Goal: Transaction & Acquisition: Purchase product/service

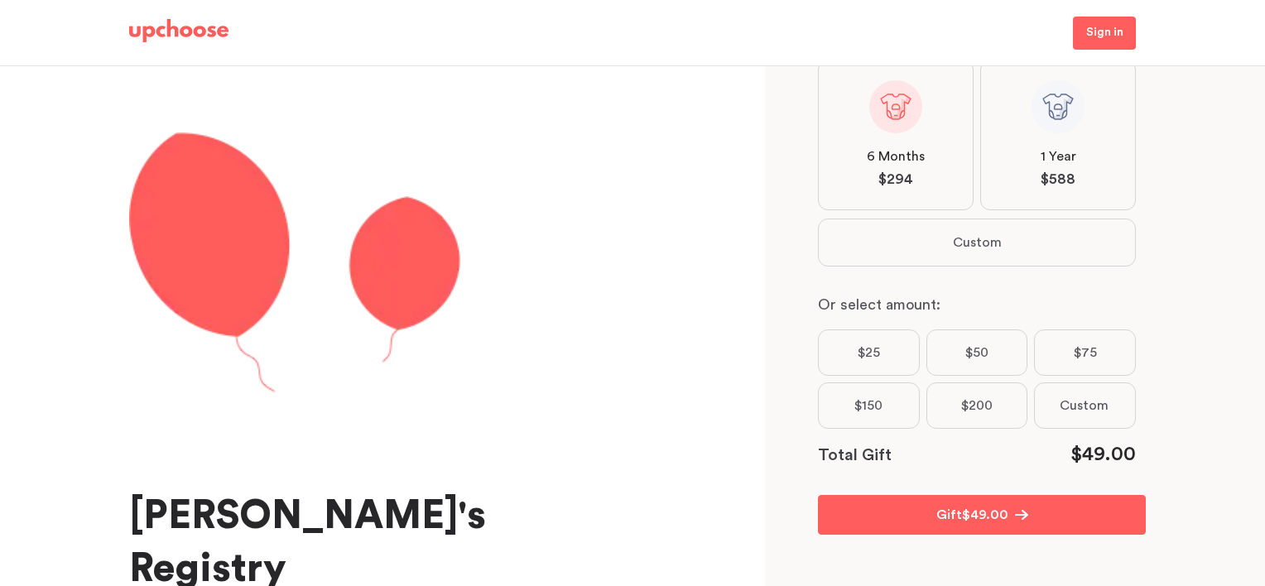
click at [1065, 414] on span "Custom" at bounding box center [1084, 406] width 49 height 20
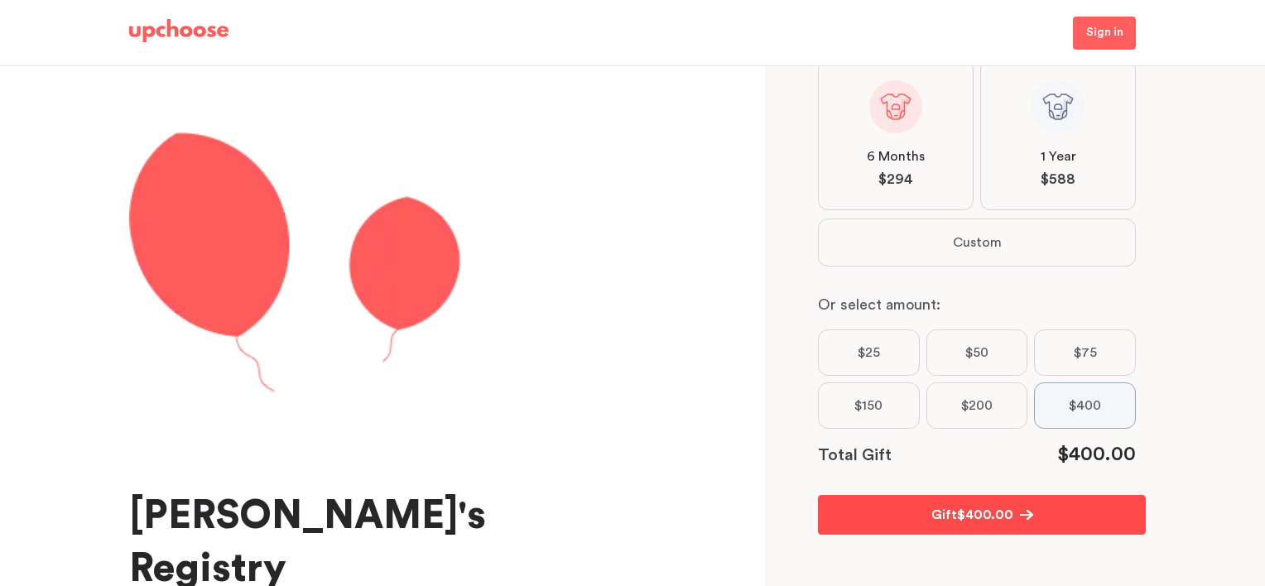
type input "400"
click at [997, 507] on span "$ 400.00" at bounding box center [985, 515] width 56 height 20
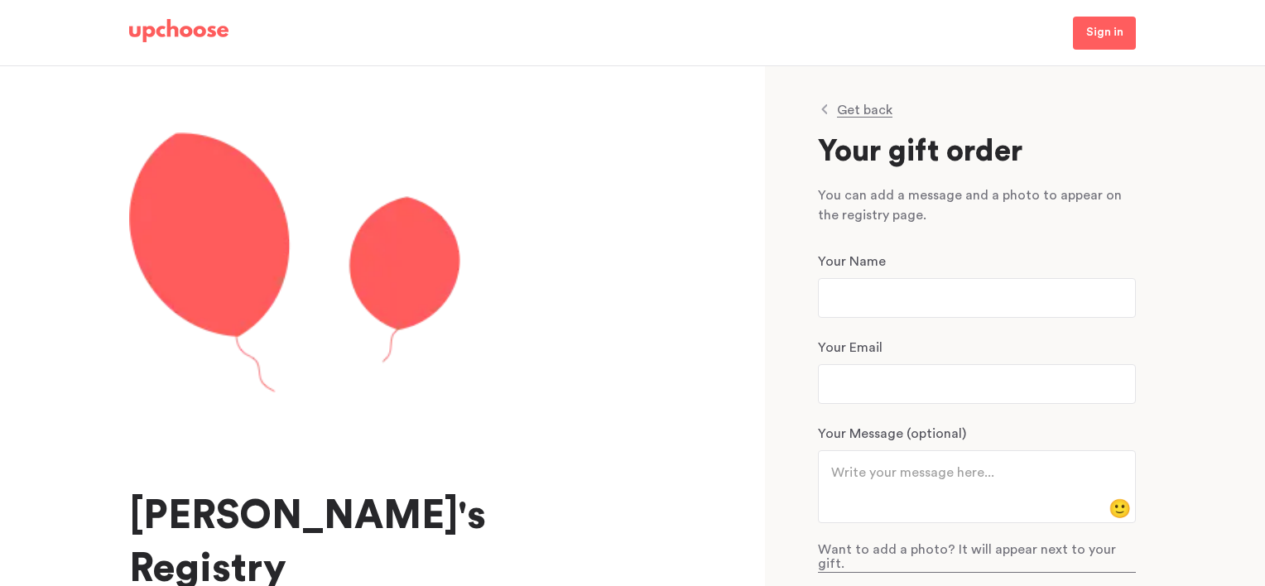
click at [203, 36] on img at bounding box center [178, 30] width 99 height 23
